Goal: Register for event/course

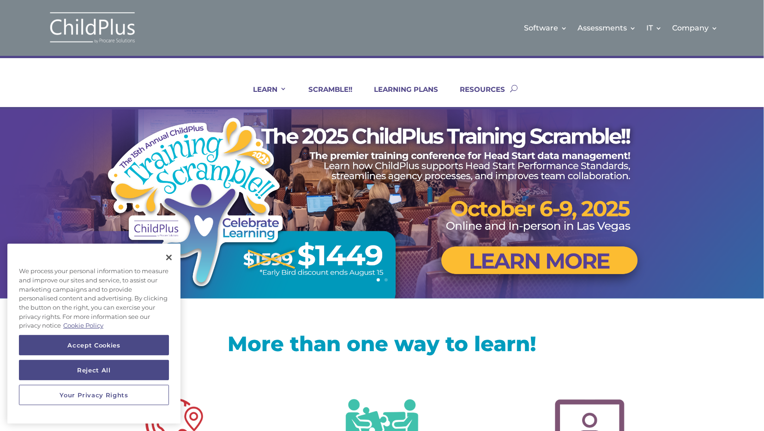
scroll to position [24, 0]
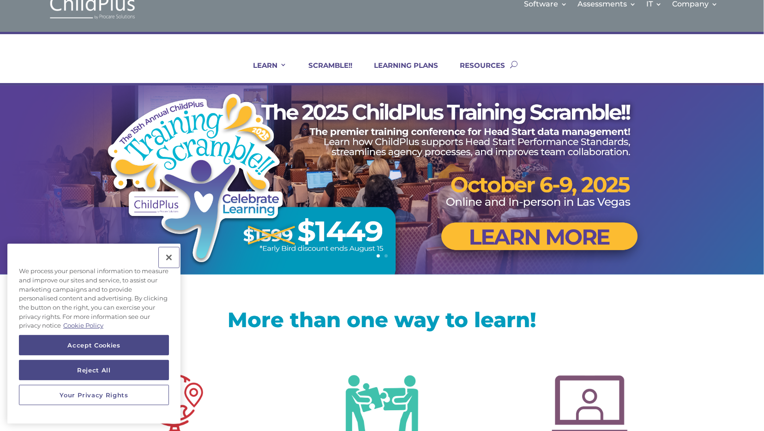
click at [170, 260] on button "Close" at bounding box center [169, 257] width 20 height 20
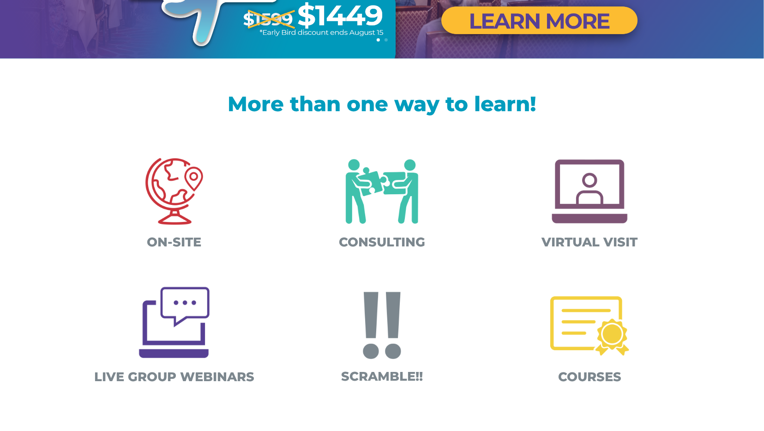
scroll to position [264, 0]
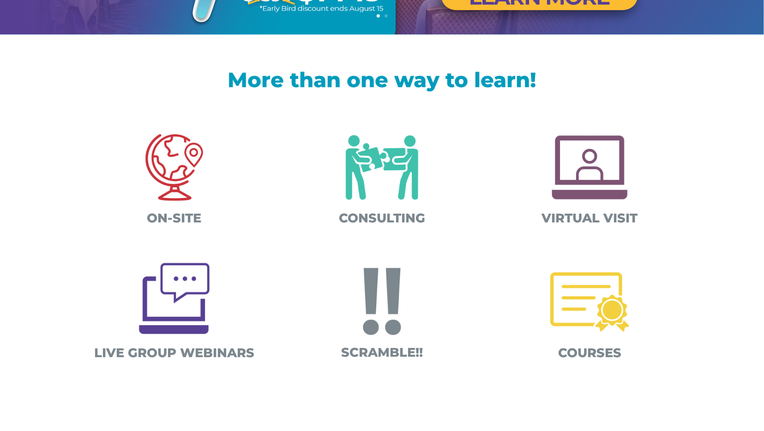
click at [591, 295] on img at bounding box center [590, 302] width 96 height 96
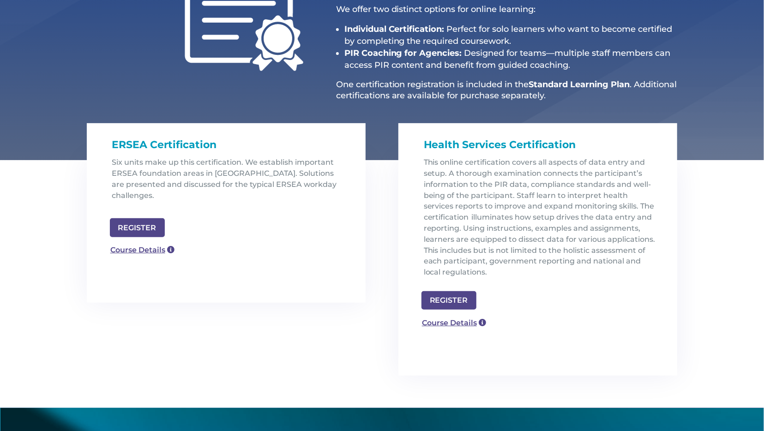
scroll to position [216, 0]
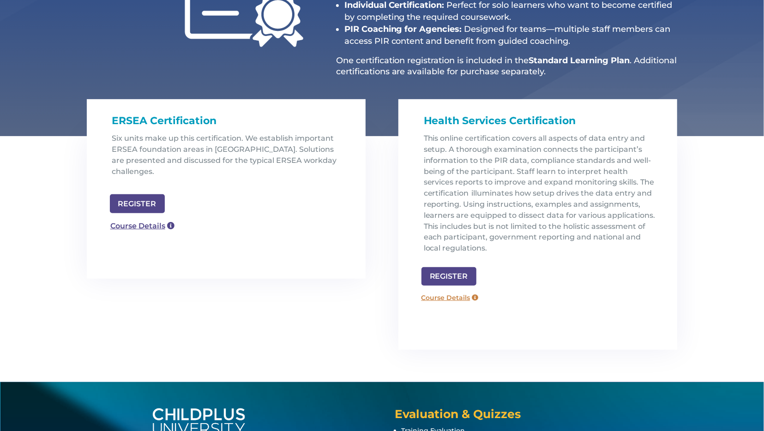
click at [455, 300] on link "Course Details" at bounding box center [450, 297] width 66 height 15
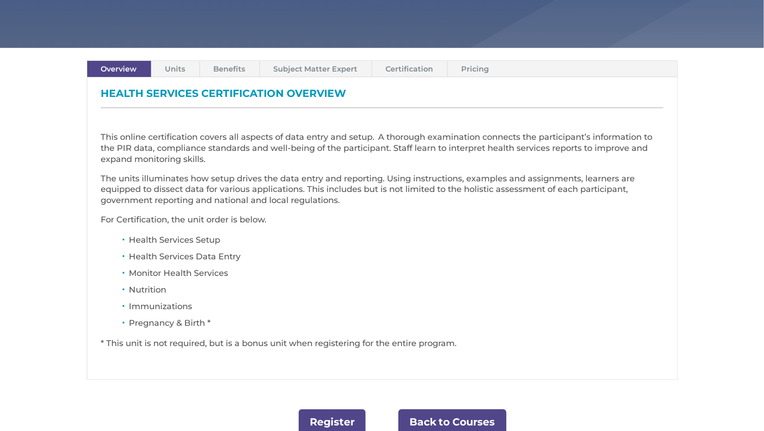
scroll to position [312, 0]
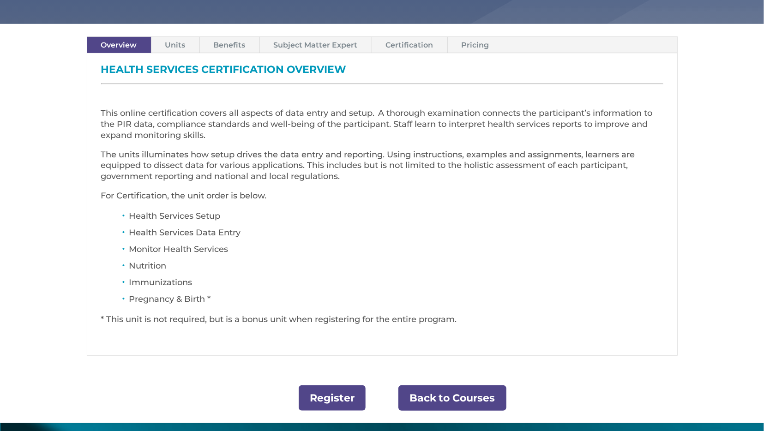
click at [477, 44] on link "Pricing" at bounding box center [475, 45] width 55 height 16
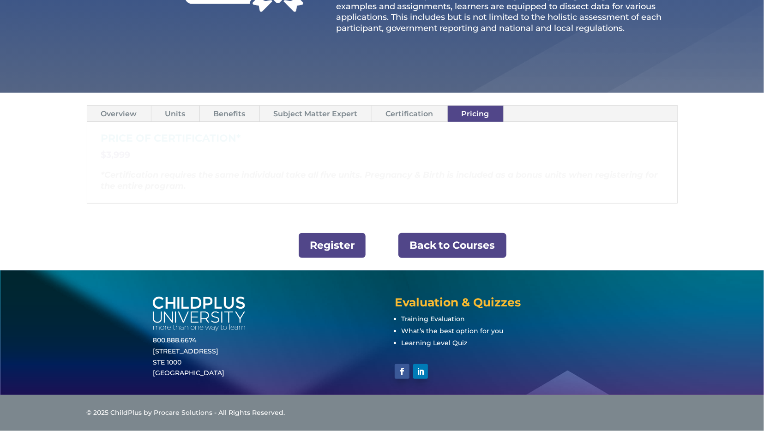
scroll to position [243, 0]
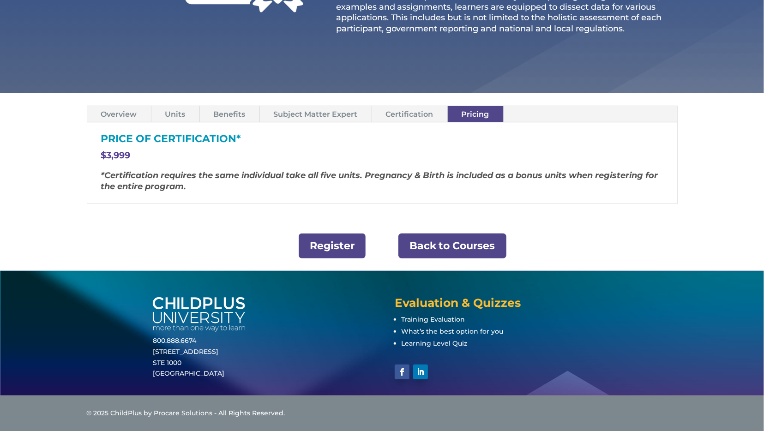
click at [218, 109] on link "Benefits" at bounding box center [230, 114] width 60 height 16
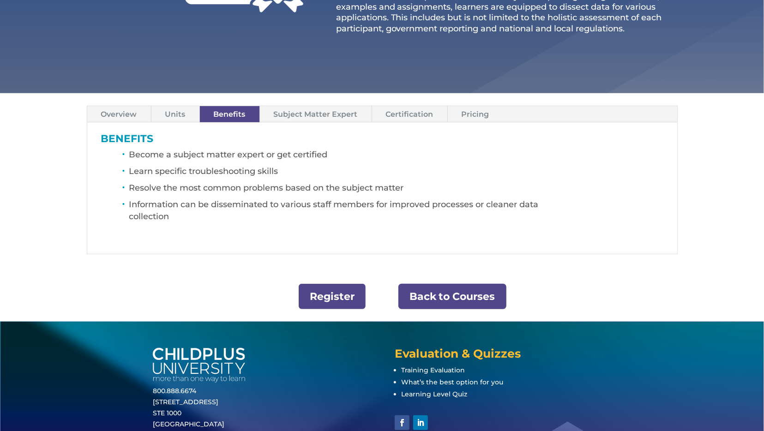
click at [295, 110] on link "Subject Matter Expert" at bounding box center [316, 114] width 112 height 16
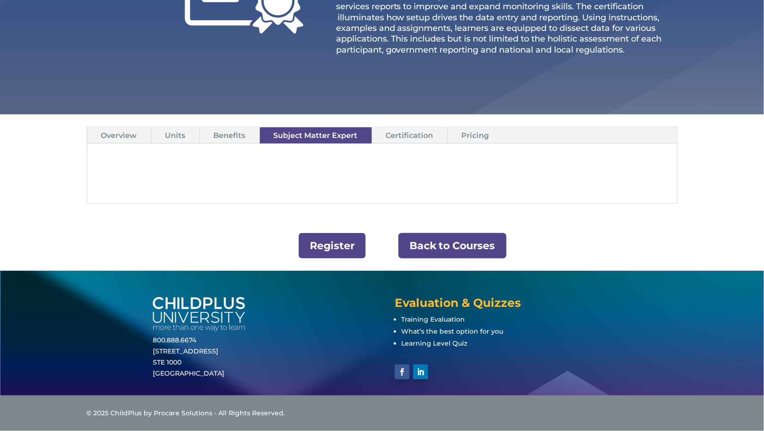
scroll to position [222, 0]
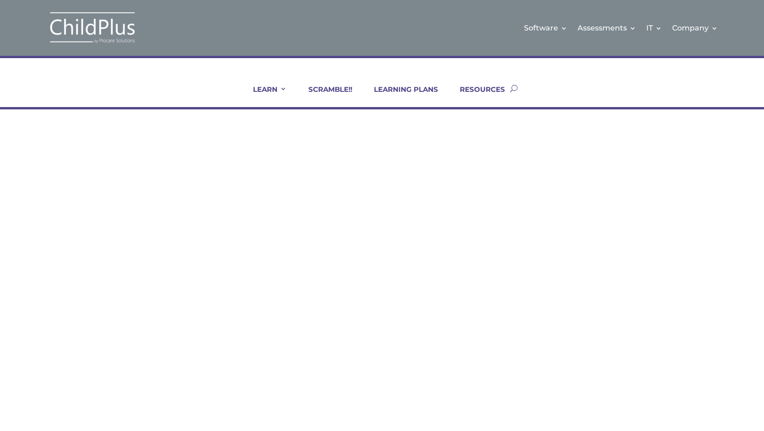
scroll to position [216, 0]
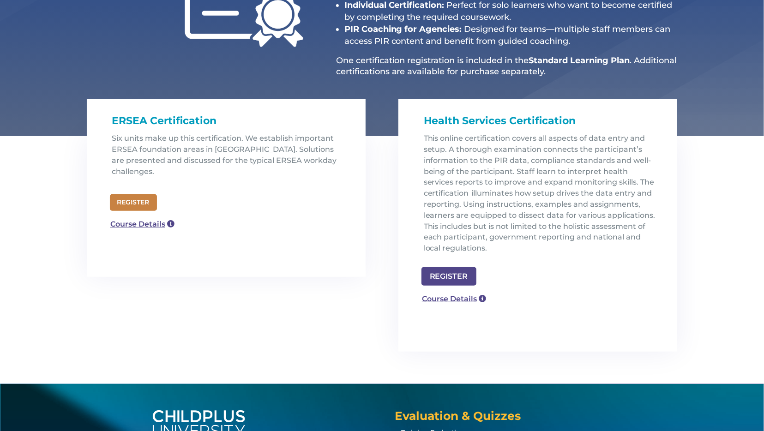
click at [138, 194] on link "REGISTER" at bounding box center [133, 202] width 47 height 17
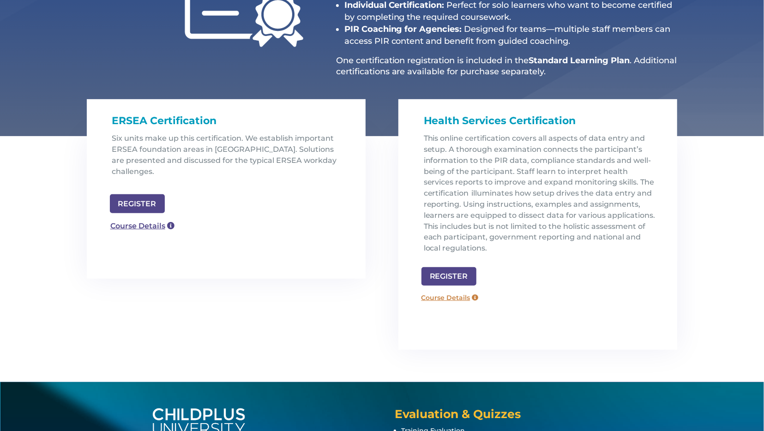
click at [459, 301] on link "Course Details" at bounding box center [450, 297] width 66 height 15
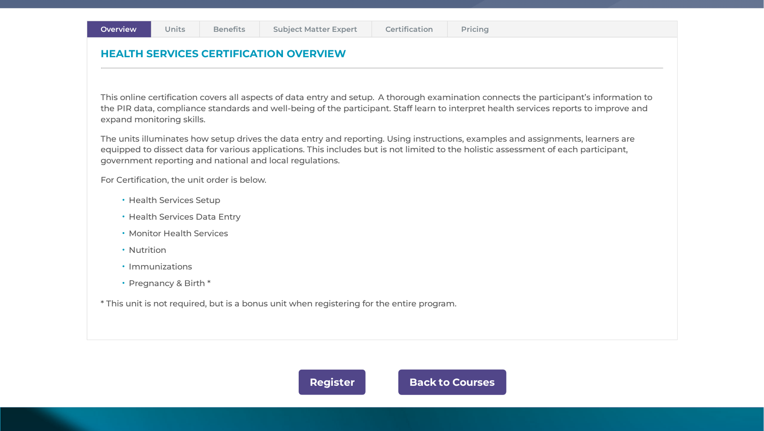
scroll to position [304, 0]
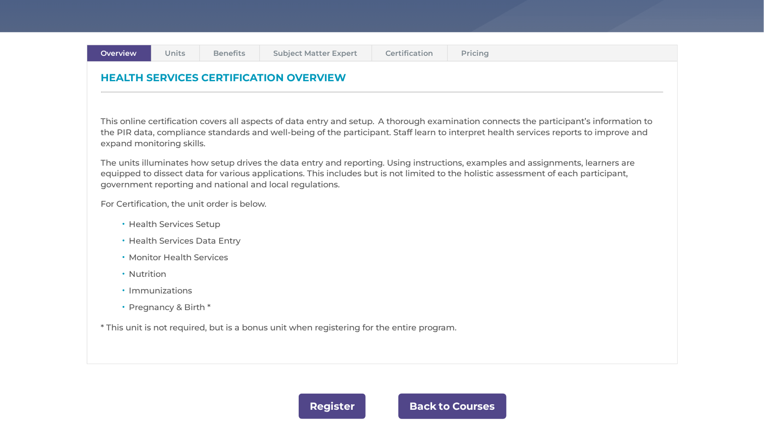
click at [470, 55] on link "Pricing" at bounding box center [475, 53] width 55 height 16
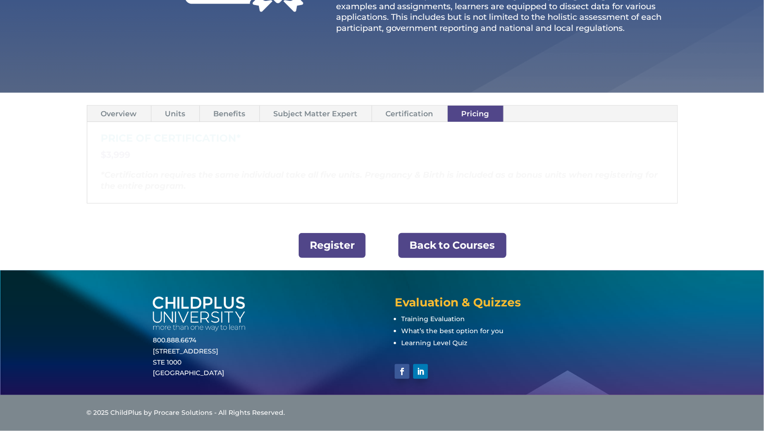
scroll to position [243, 0]
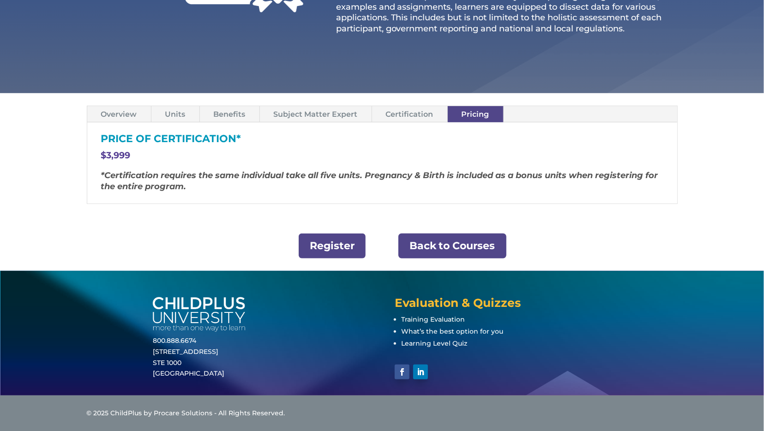
click at [301, 114] on link "Subject Matter Expert" at bounding box center [316, 114] width 112 height 16
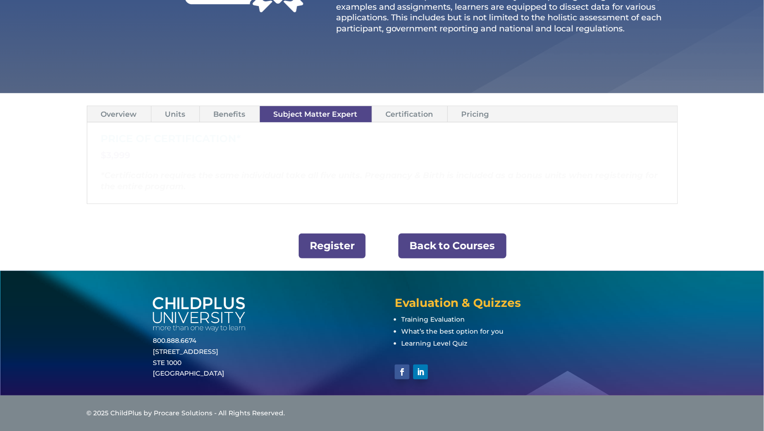
scroll to position [222, 0]
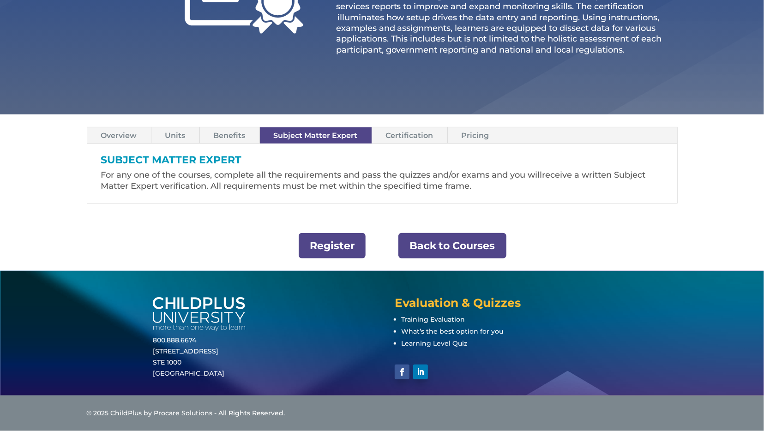
click at [116, 140] on link "Overview" at bounding box center [119, 135] width 64 height 16
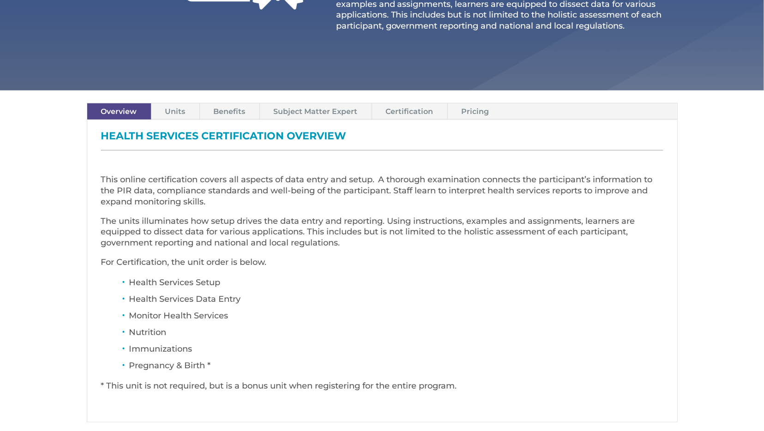
scroll to position [270, 0]
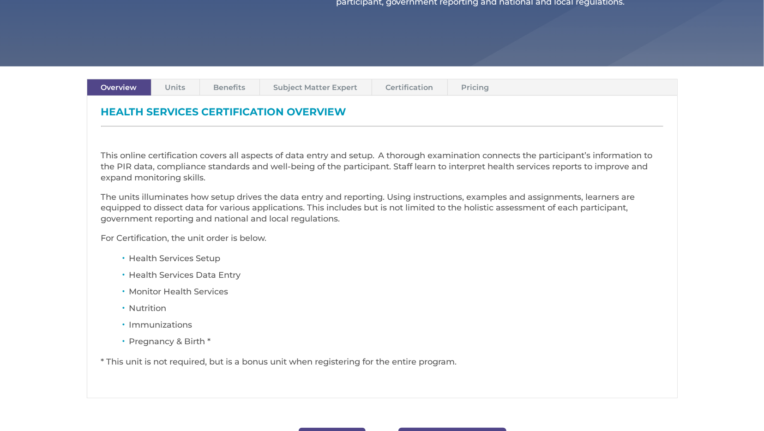
click at [187, 88] on link "Units" at bounding box center [175, 87] width 48 height 16
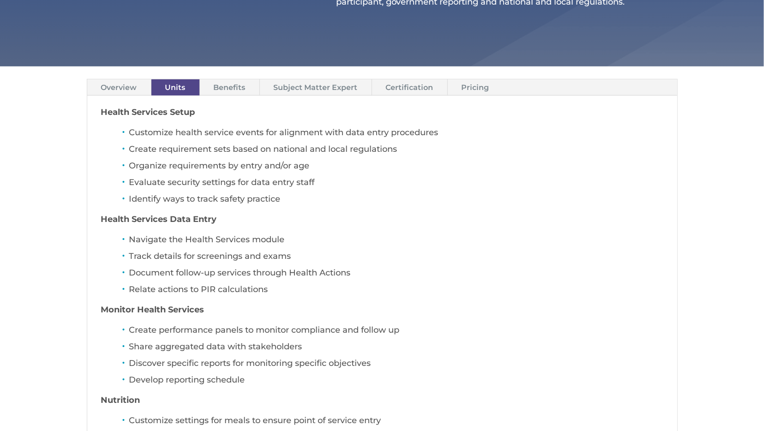
click at [232, 89] on link "Benefits" at bounding box center [230, 87] width 60 height 16
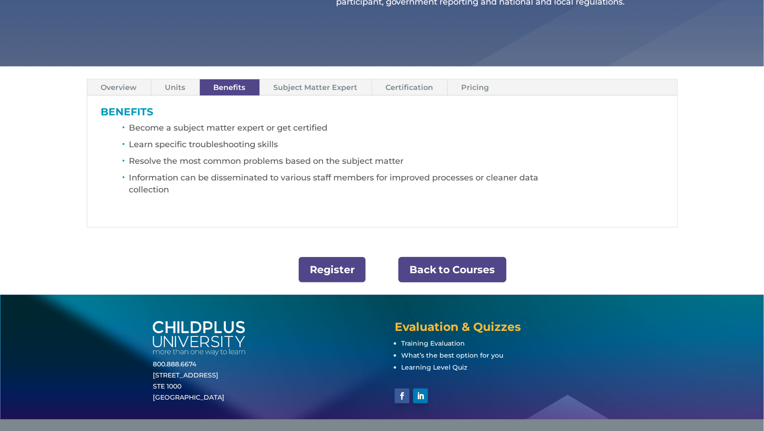
click at [314, 80] on link "Subject Matter Expert" at bounding box center [316, 87] width 112 height 16
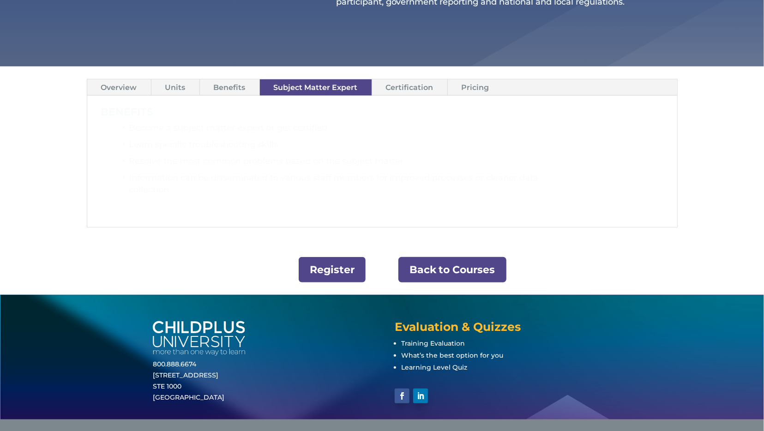
scroll to position [222, 0]
